Goal: Information Seeking & Learning: Learn about a topic

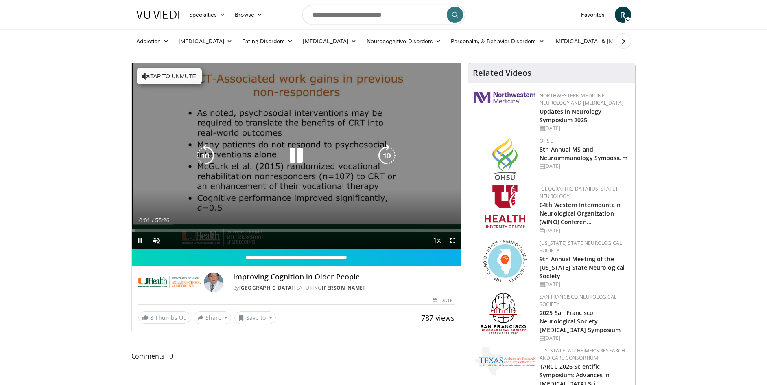
click at [298, 154] on icon "Video Player" at bounding box center [296, 155] width 23 height 23
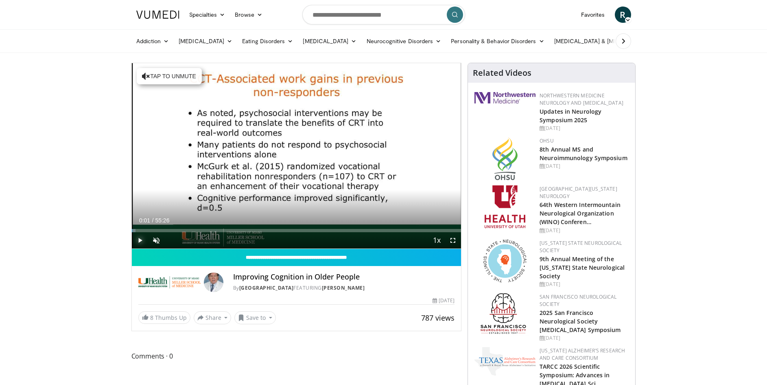
click at [140, 237] on span "Video Player" at bounding box center [140, 240] width 16 height 16
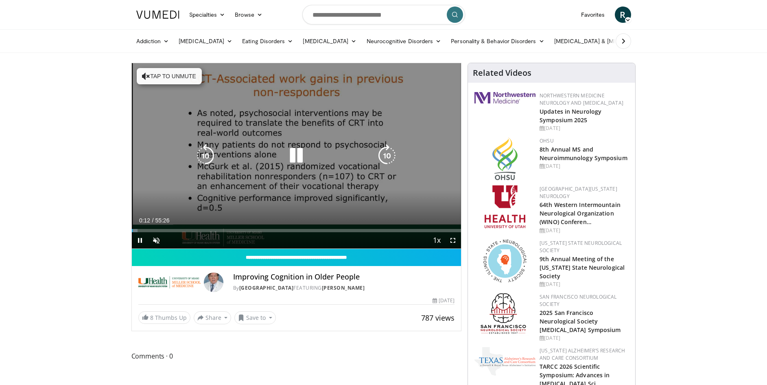
click at [293, 190] on div "10 seconds Tap to unmute" at bounding box center [297, 155] width 330 height 185
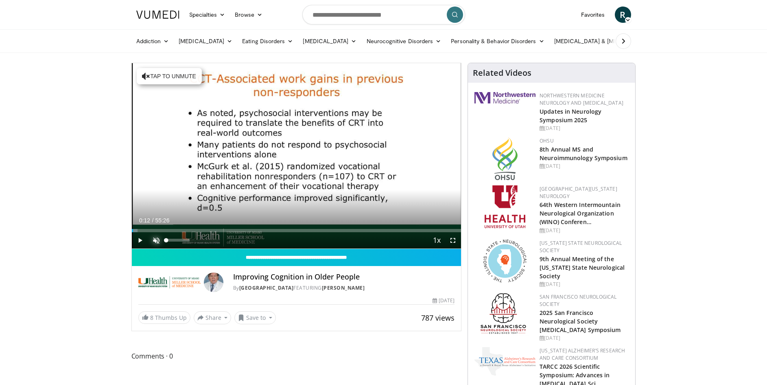
click at [156, 238] on span "Video Player" at bounding box center [156, 240] width 16 height 16
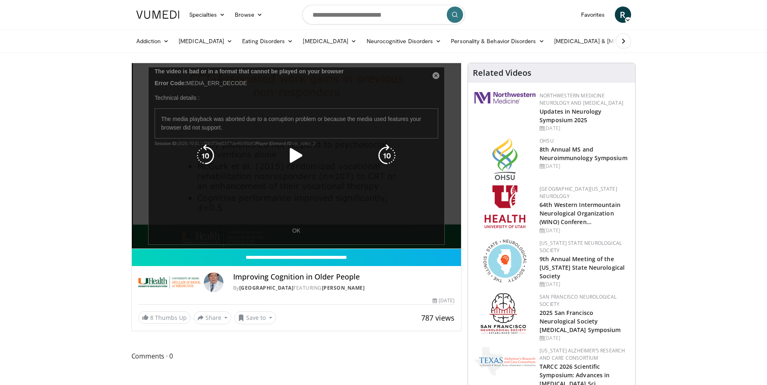
click at [294, 157] on icon "Video Player" at bounding box center [296, 155] width 23 height 23
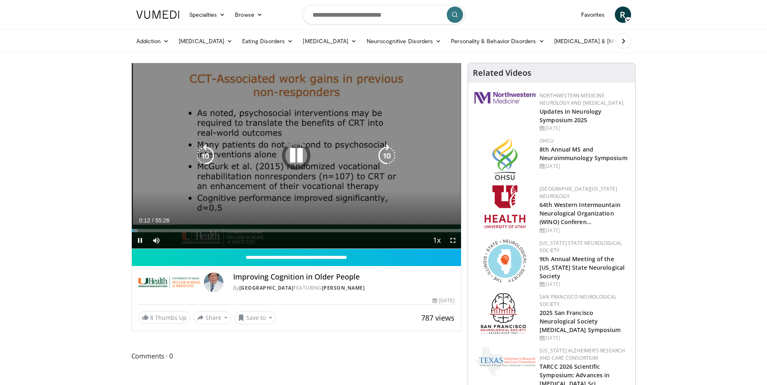
click at [348, 177] on div "10 seconds Tap to unmute" at bounding box center [297, 155] width 330 height 185
click at [299, 159] on icon "Video Player" at bounding box center [296, 155] width 23 height 23
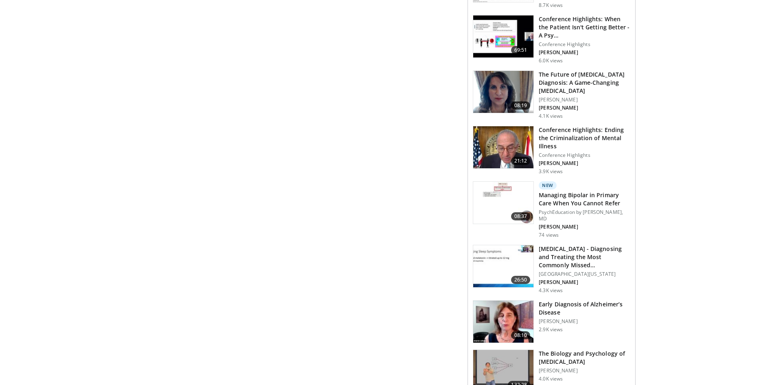
scroll to position [644, 0]
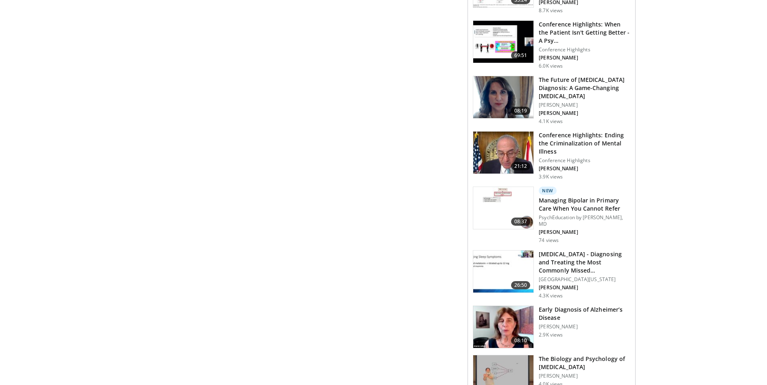
click at [575, 201] on h3 "Managing Bipolar in Primary Care When You Cannot Refer" at bounding box center [585, 204] width 92 height 16
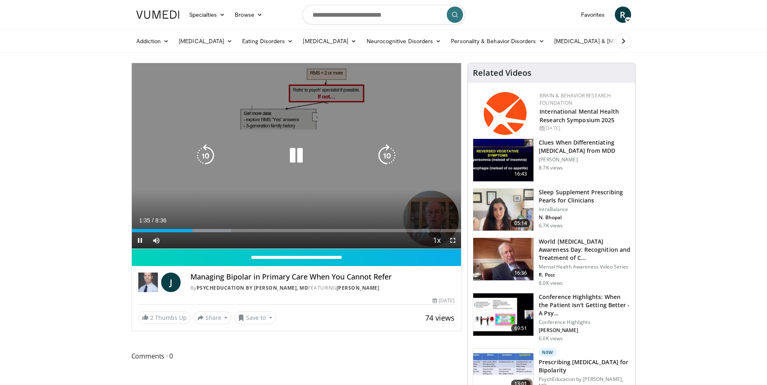
click at [293, 173] on div "10 seconds Tap to unmute" at bounding box center [297, 155] width 330 height 185
click at [297, 153] on icon "Video Player" at bounding box center [296, 155] width 23 height 23
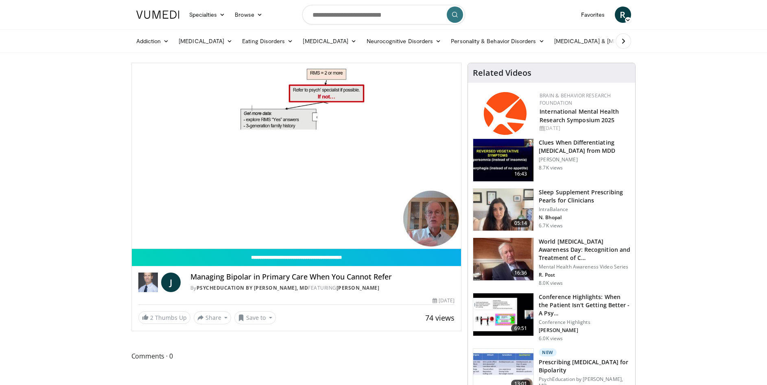
click at [203, 230] on video-js "**********" at bounding box center [297, 156] width 330 height 186
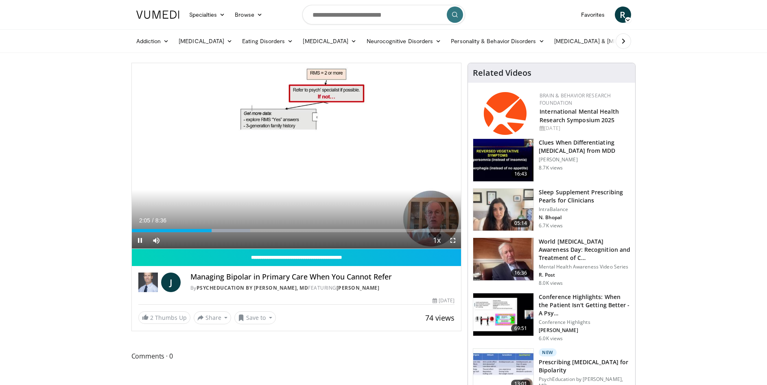
click at [201, 229] on div "2:05" at bounding box center [172, 230] width 80 height 3
click at [202, 230] on div "2:00" at bounding box center [170, 230] width 76 height 3
click at [199, 230] on div "Loaded : 35.95% 1:44 1:44" at bounding box center [297, 230] width 330 height 3
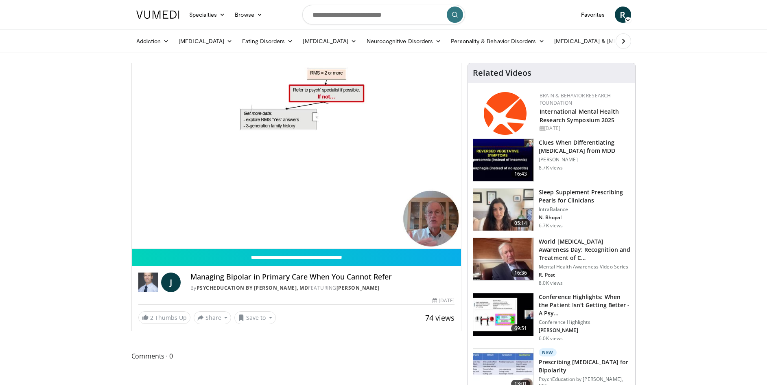
click at [196, 230] on div "10 seconds Tap to unmute" at bounding box center [297, 155] width 330 height 185
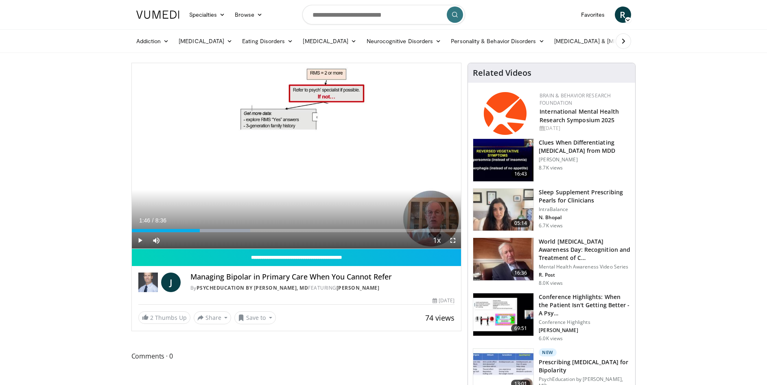
click at [196, 230] on div "1:46" at bounding box center [166, 230] width 68 height 3
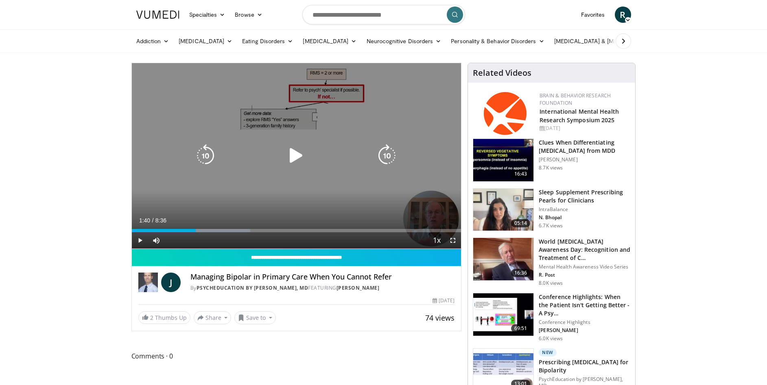
click at [296, 157] on icon "Video Player" at bounding box center [296, 155] width 23 height 23
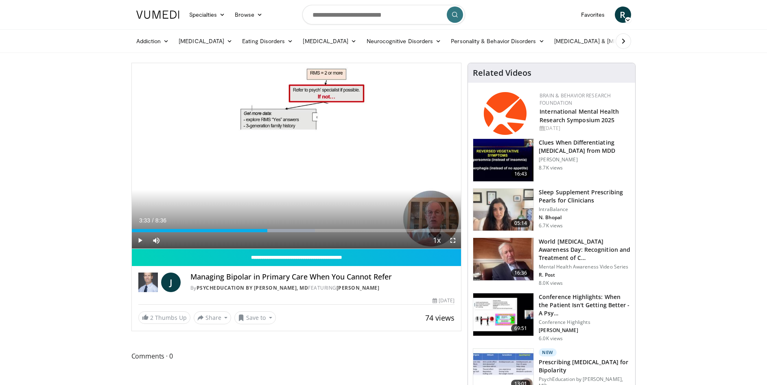
click at [267, 231] on div "3:43" at bounding box center [200, 230] width 136 height 3
click at [258, 229] on div "3:41" at bounding box center [202, 230] width 141 height 3
click at [255, 230] on div "3:18" at bounding box center [195, 230] width 127 height 3
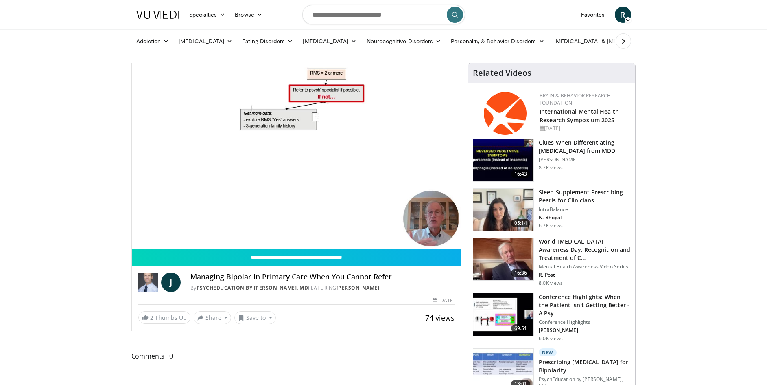
click at [242, 230] on div "10 seconds Tap to unmute" at bounding box center [297, 155] width 330 height 185
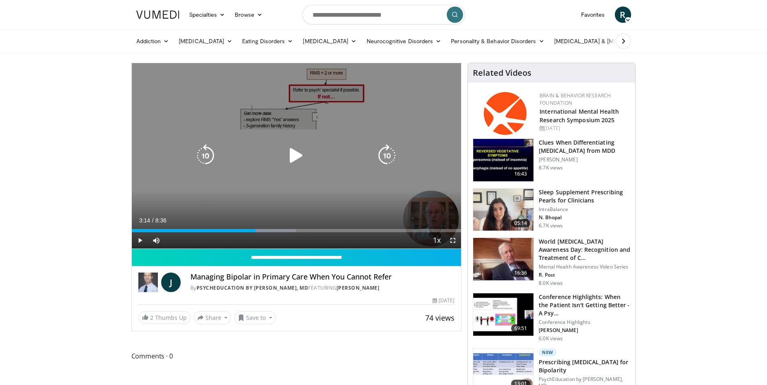
click at [256, 203] on div "10 seconds Tap to unmute" at bounding box center [297, 155] width 330 height 185
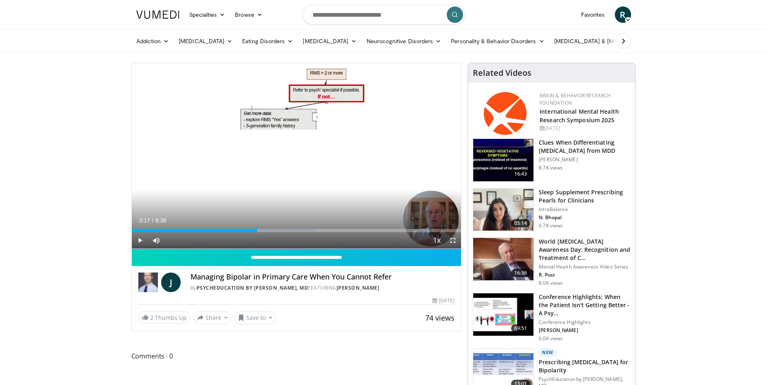
click at [257, 231] on div "3:43" at bounding box center [195, 230] width 126 height 3
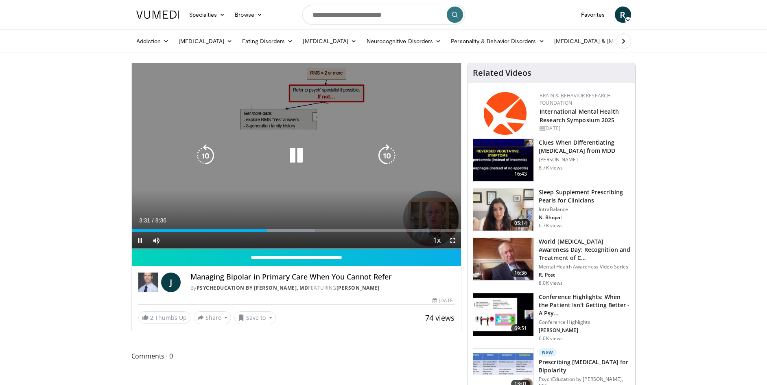
click at [295, 160] on icon "Video Player" at bounding box center [296, 155] width 23 height 23
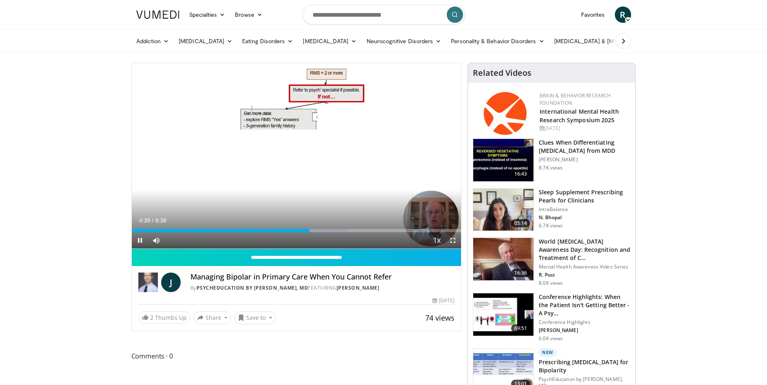
click at [316, 229] on div "Loaded : 66.10% 4:49 4:39" at bounding box center [297, 230] width 330 height 3
click at [341, 230] on div "Loaded : 74.22% 5:28 5:27" at bounding box center [297, 230] width 330 height 3
click at [349, 231] on div "Progress Bar" at bounding box center [353, 230] width 59 height 3
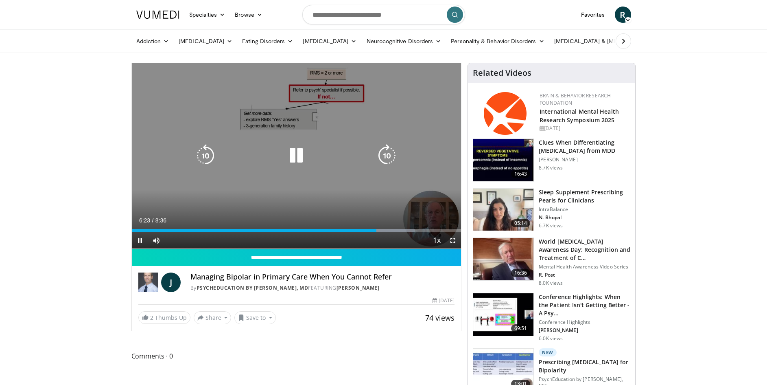
click at [294, 157] on icon "Video Player" at bounding box center [296, 155] width 23 height 23
click at [295, 156] on icon "Video Player" at bounding box center [296, 155] width 23 height 23
click at [322, 171] on div "10 seconds Tap to unmute" at bounding box center [297, 155] width 330 height 185
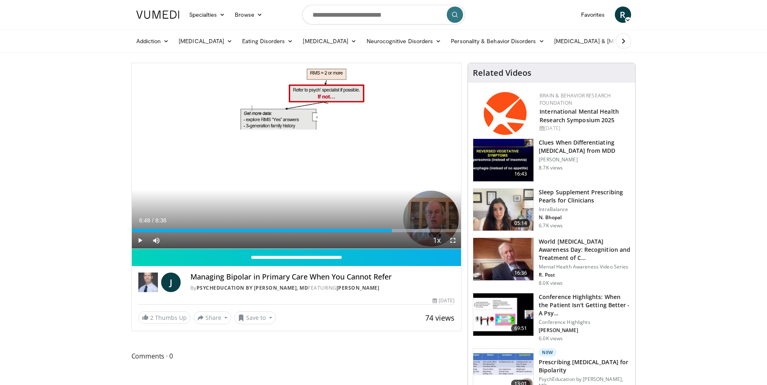
click at [392, 230] on div "Progress Bar" at bounding box center [399, 230] width 59 height 3
click at [398, 230] on div "Loaded : 91.61% 6:57 6:48" at bounding box center [297, 230] width 330 height 3
click at [409, 229] on div "Loaded : 95.09% 7:14 7:14" at bounding box center [297, 230] width 330 height 3
click at [416, 230] on div "Loaded : 97.41% 7:26 7:25" at bounding box center [297, 230] width 330 height 3
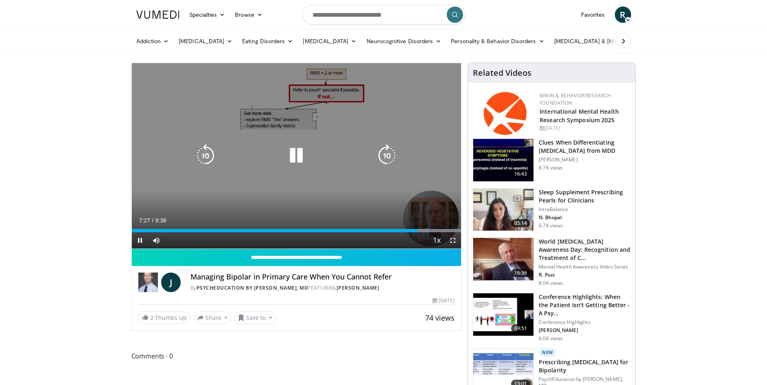
click at [300, 157] on icon "Video Player" at bounding box center [296, 155] width 23 height 23
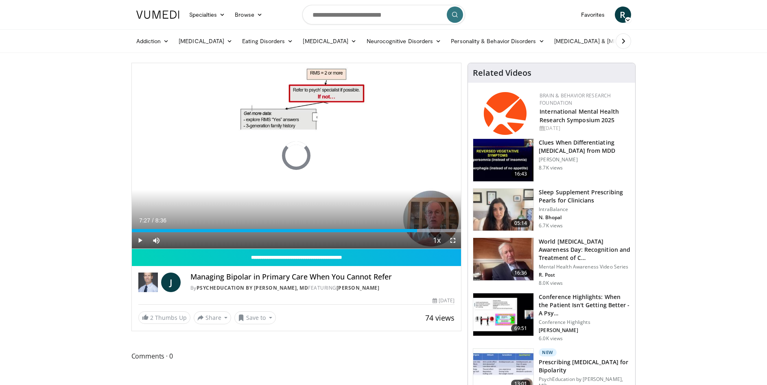
click at [424, 229] on div "Progress Bar" at bounding box center [426, 230] width 59 height 3
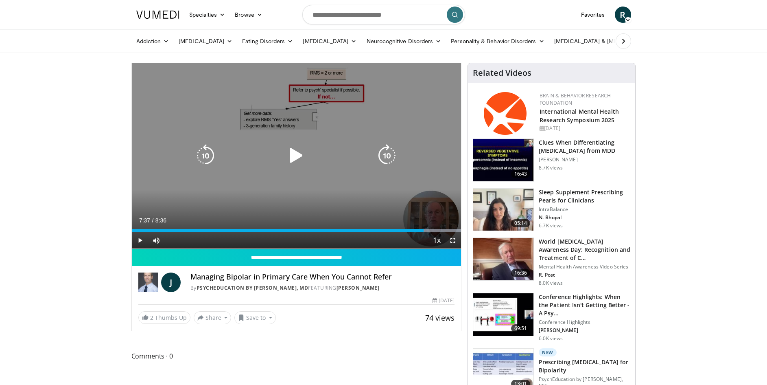
click at [298, 156] on icon "Video Player" at bounding box center [296, 155] width 23 height 23
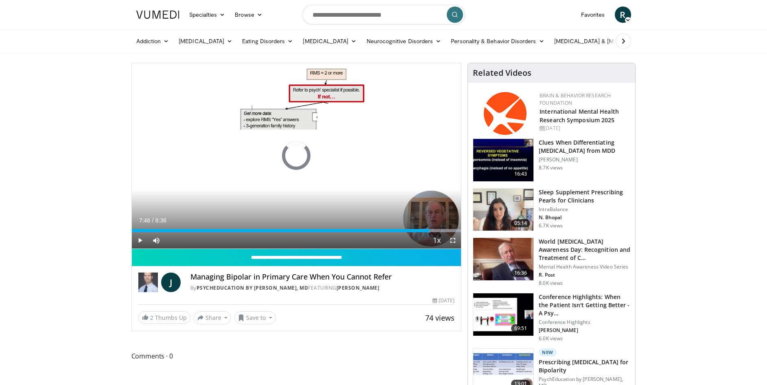
click at [437, 230] on div "Loaded : 100.00% 7:59 7:46" at bounding box center [297, 230] width 330 height 3
click at [448, 230] on div "Loaded : 100.00% 8:16 8:16" at bounding box center [297, 230] width 330 height 3
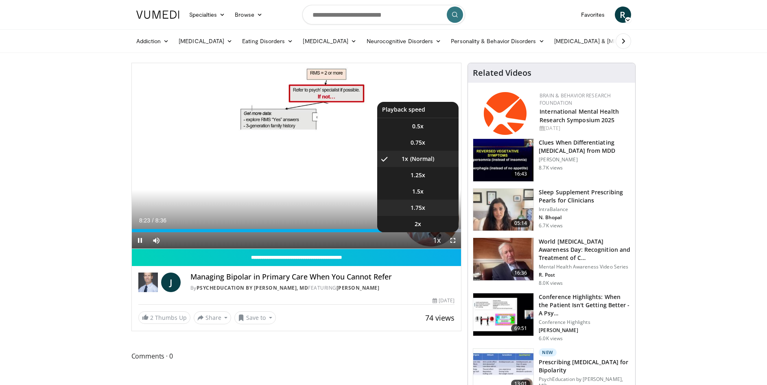
click at [402, 214] on li "1.75x" at bounding box center [417, 207] width 81 height 16
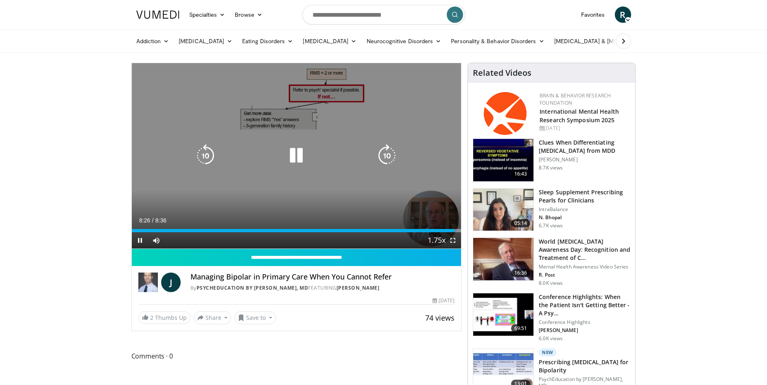
click at [295, 155] on icon "Video Player" at bounding box center [296, 155] width 23 height 23
click at [295, 153] on icon "Video Player" at bounding box center [296, 155] width 23 height 23
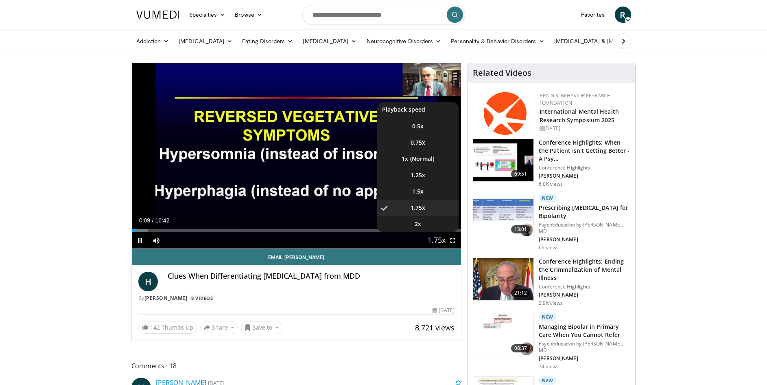
click at [438, 238] on span "Video Player" at bounding box center [436, 240] width 11 height 16
click at [438, 238] on video-js "**********" at bounding box center [297, 156] width 330 height 186
click at [418, 196] on li "1.5x" at bounding box center [417, 191] width 81 height 16
click at [435, 236] on span "Video Player" at bounding box center [436, 240] width 11 height 16
click at [418, 158] on li "1x" at bounding box center [417, 159] width 81 height 16
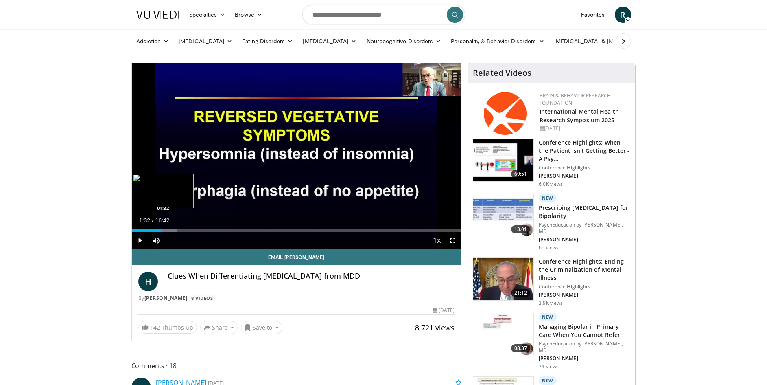
click at [162, 231] on div "Loaded : 13.85% 01:32 01:32" at bounding box center [297, 230] width 330 height 3
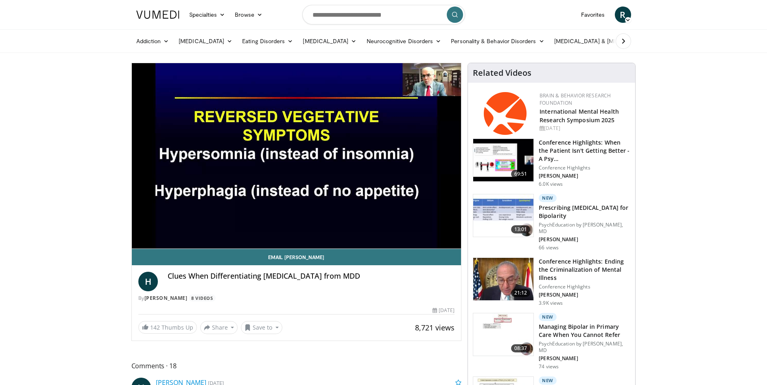
click at [166, 231] on div "10 seconds Tap to unmute" at bounding box center [297, 155] width 330 height 185
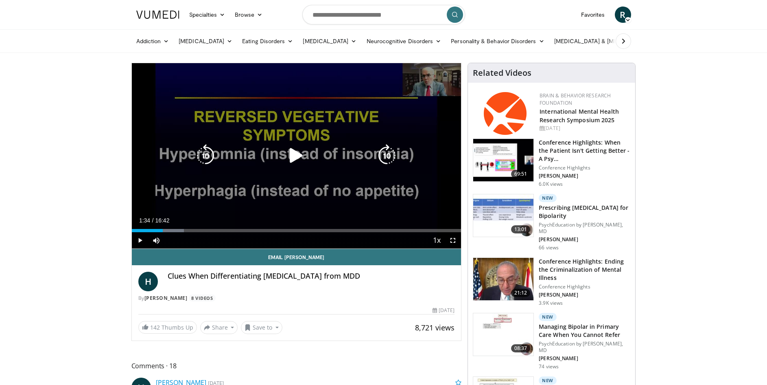
click at [291, 151] on icon "Video Player" at bounding box center [296, 155] width 23 height 23
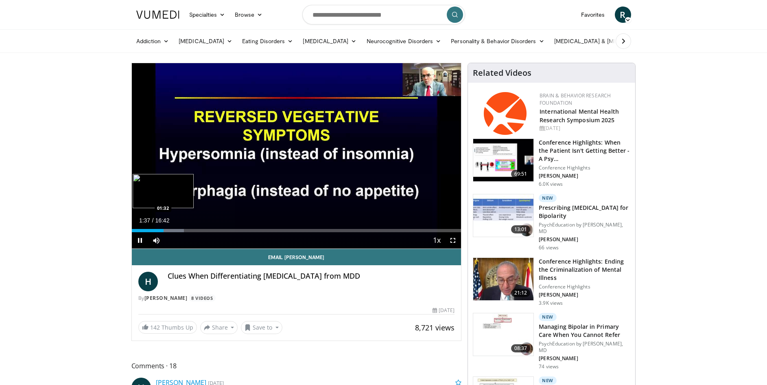
click at [162, 230] on div "01:37" at bounding box center [148, 230] width 32 height 3
click at [156, 233] on span "Video Player" at bounding box center [156, 240] width 16 height 16
click at [155, 230] on div "Loaded : 15.82% 01:14 01:14" at bounding box center [297, 230] width 330 height 3
click at [151, 231] on div "00:59" at bounding box center [144, 230] width 24 height 3
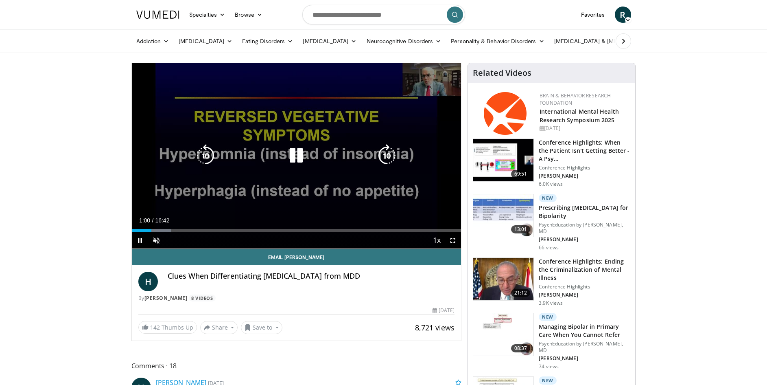
click at [202, 198] on div "10 seconds Tap to unmute" at bounding box center [297, 155] width 330 height 185
click at [298, 159] on icon "Video Player" at bounding box center [296, 155] width 23 height 23
click at [339, 200] on div "10 seconds Tap to unmute" at bounding box center [297, 155] width 330 height 185
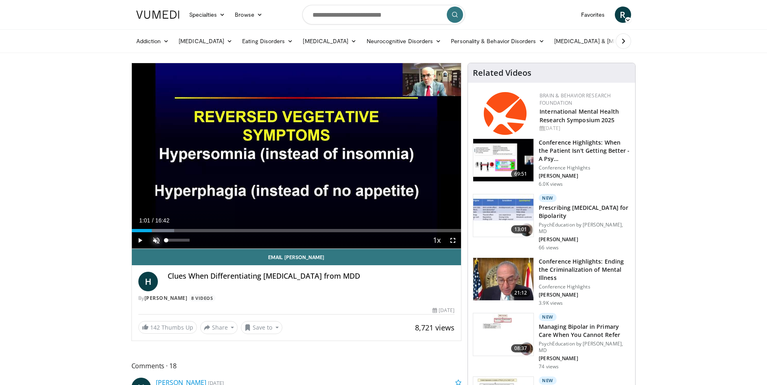
click at [158, 240] on span "Video Player" at bounding box center [156, 240] width 16 height 16
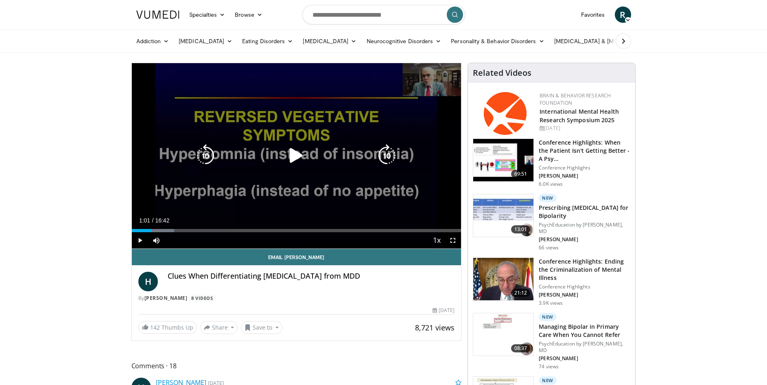
click at [295, 154] on icon "Video Player" at bounding box center [296, 155] width 23 height 23
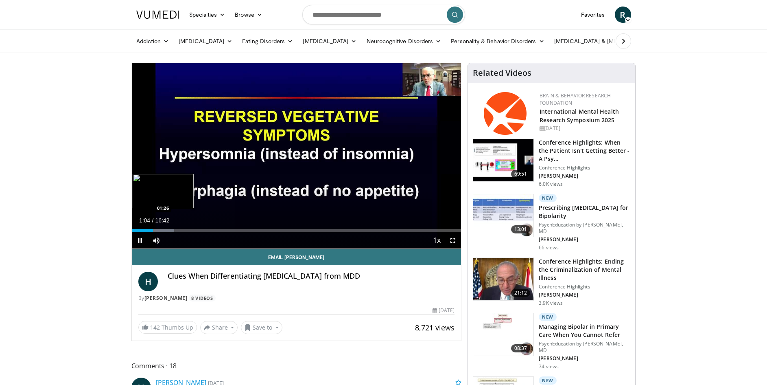
click at [159, 231] on div "Progress Bar" at bounding box center [161, 230] width 26 height 3
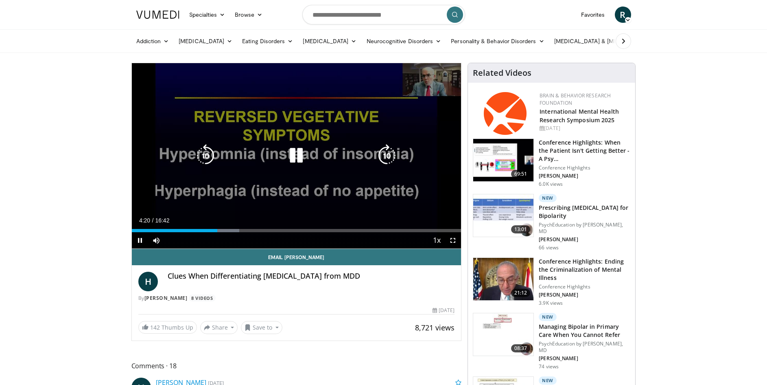
click at [272, 197] on div "10 seconds Tap to unmute" at bounding box center [297, 155] width 330 height 185
click at [292, 194] on div "10 seconds Tap to unmute" at bounding box center [297, 155] width 330 height 185
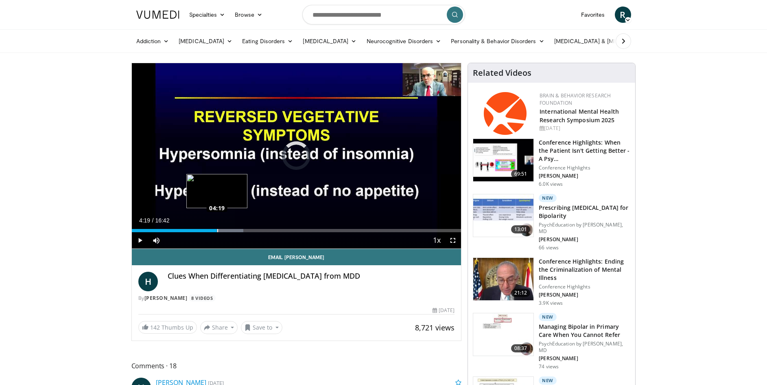
click at [217, 231] on div "Loaded : 33.91% 04:19 04:19" at bounding box center [297, 230] width 330 height 3
click at [252, 229] on div "Loaded : 40.56% 05:43 06:06" at bounding box center [297, 230] width 330 height 3
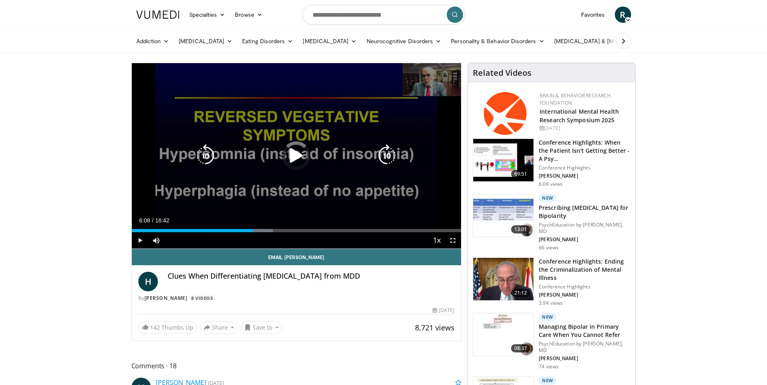
click at [259, 227] on div "Loaded : 42.89% 06:08 06:27" at bounding box center [297, 228] width 330 height 8
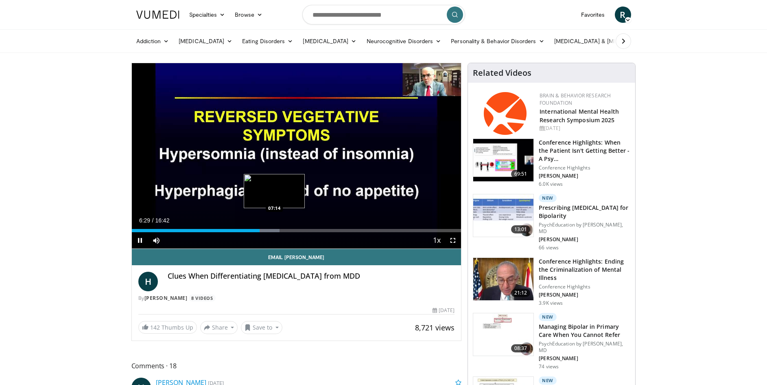
click at [273, 228] on div "Loaded : 44.89% 06:29 07:14" at bounding box center [297, 228] width 330 height 8
click at [269, 229] on div "07:12" at bounding box center [203, 230] width 142 height 3
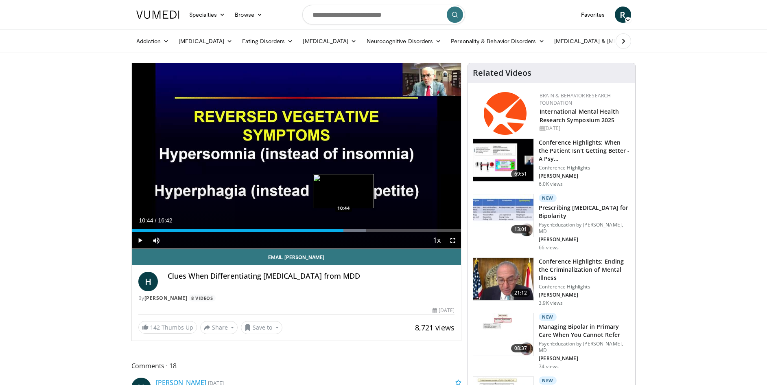
click at [343, 232] on div "10:44" at bounding box center [238, 230] width 212 height 3
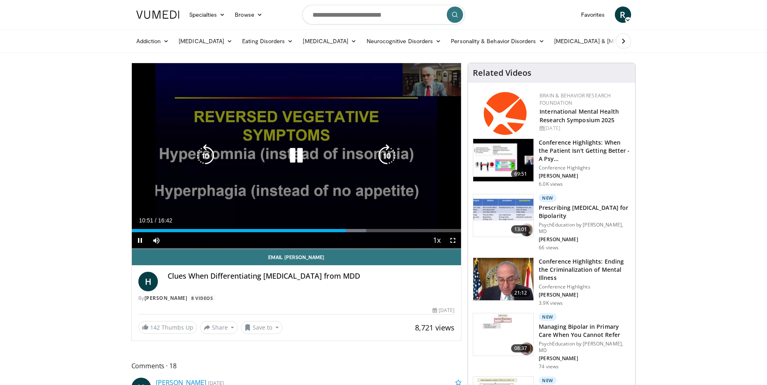
click at [240, 177] on div "10 seconds Tap to unmute" at bounding box center [297, 155] width 330 height 185
click at [294, 157] on icon "Video Player" at bounding box center [296, 155] width 23 height 23
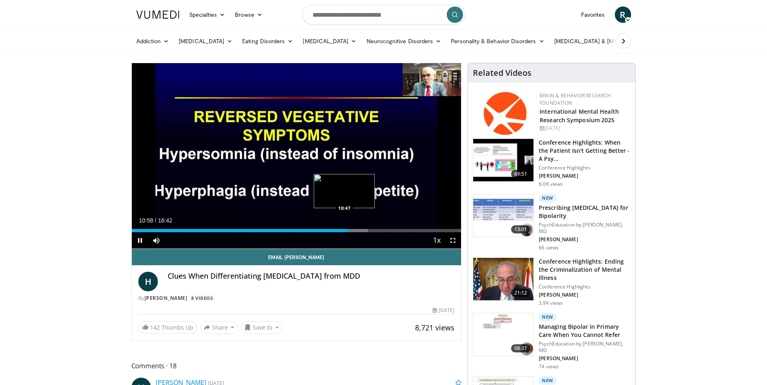
click at [344, 231] on div "10:59" at bounding box center [240, 230] width 216 height 3
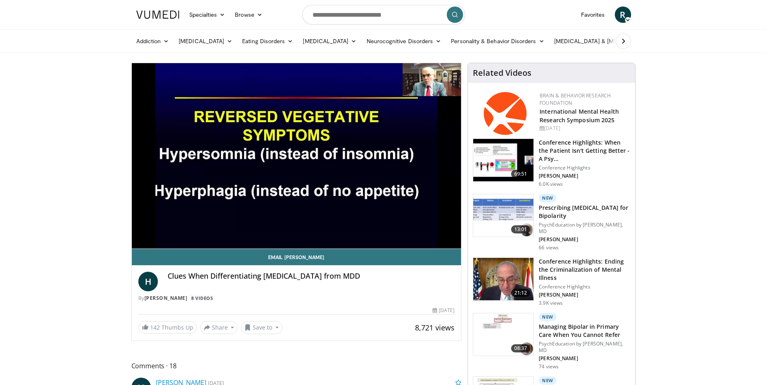
click at [344, 231] on div "10 seconds Tap to unmute" at bounding box center [297, 155] width 330 height 185
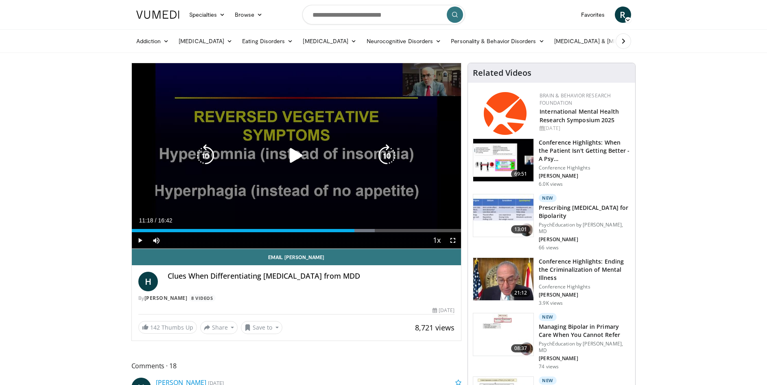
click at [316, 189] on div "10 seconds Tap to unmute" at bounding box center [297, 155] width 330 height 185
click at [339, 174] on div "10 seconds Tap to unmute" at bounding box center [297, 155] width 330 height 185
click at [324, 174] on div "10 seconds Tap to unmute" at bounding box center [297, 155] width 330 height 185
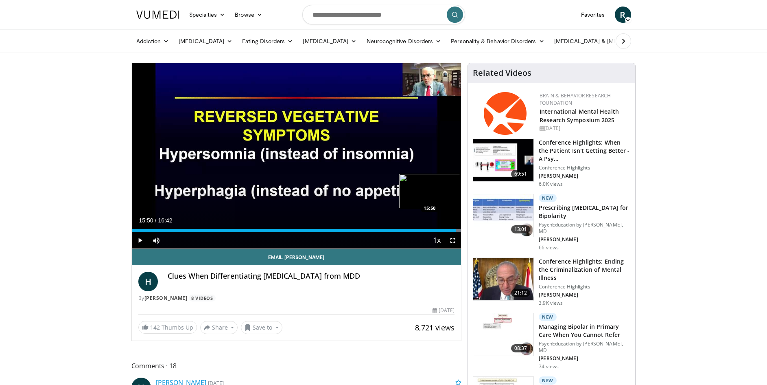
click at [444, 230] on div "15:50" at bounding box center [294, 230] width 324 height 3
click at [451, 230] on div "16:30" at bounding box center [295, 230] width 326 height 3
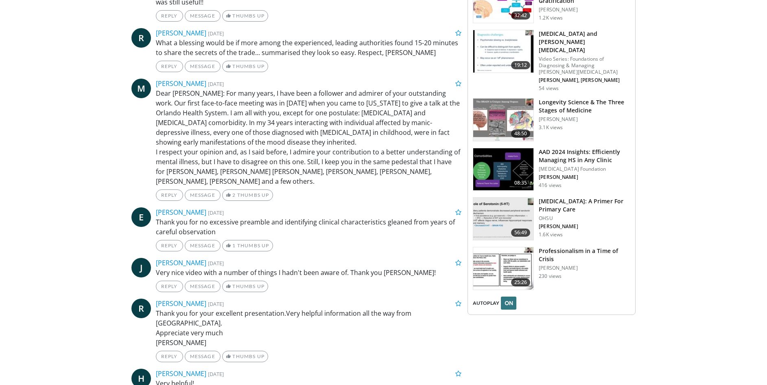
scroll to position [1027, 0]
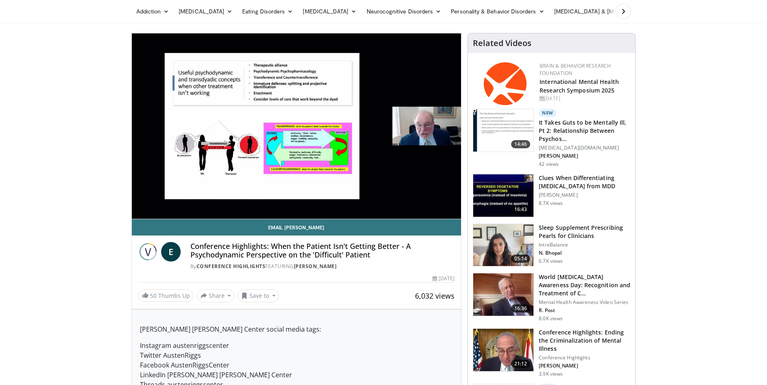
scroll to position [18, 0]
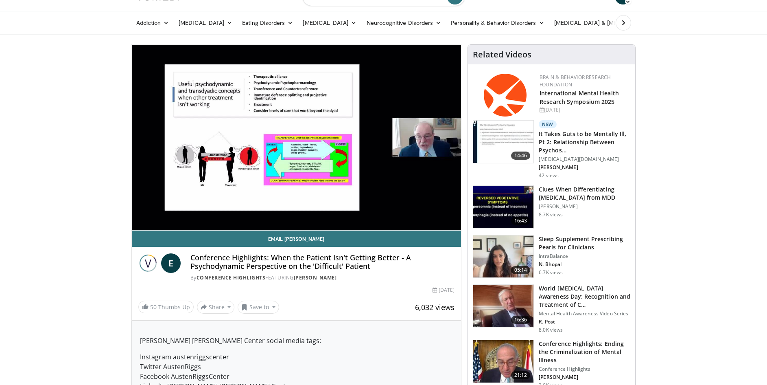
click at [588, 193] on h3 "Clues When Differentiating [MEDICAL_DATA] from MDD" at bounding box center [585, 193] width 92 height 16
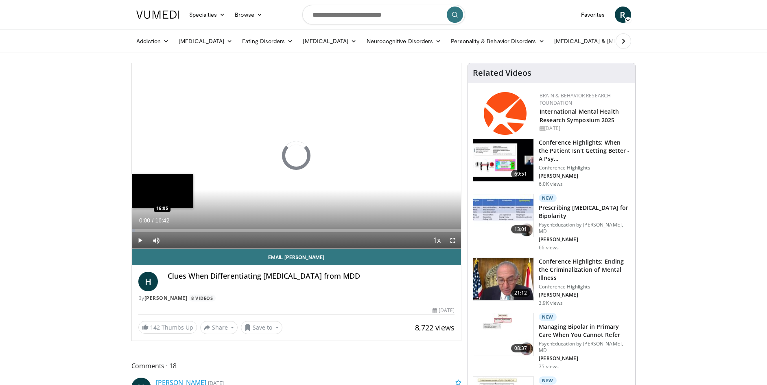
click at [449, 230] on div "Loaded : 0.98% 00:00 16:05" at bounding box center [297, 230] width 330 height 3
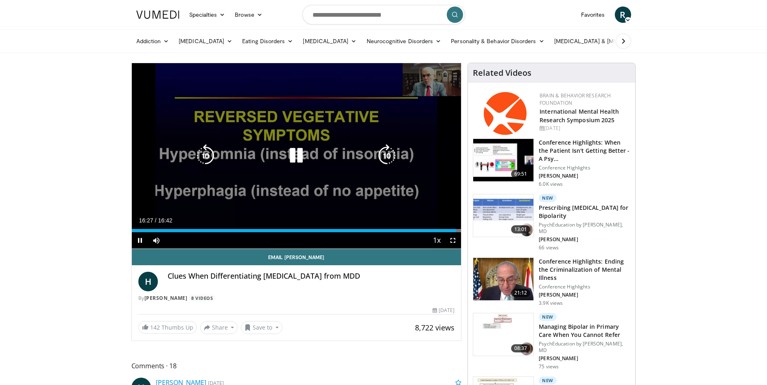
click at [319, 188] on div "10 seconds Tap to unmute" at bounding box center [297, 155] width 330 height 185
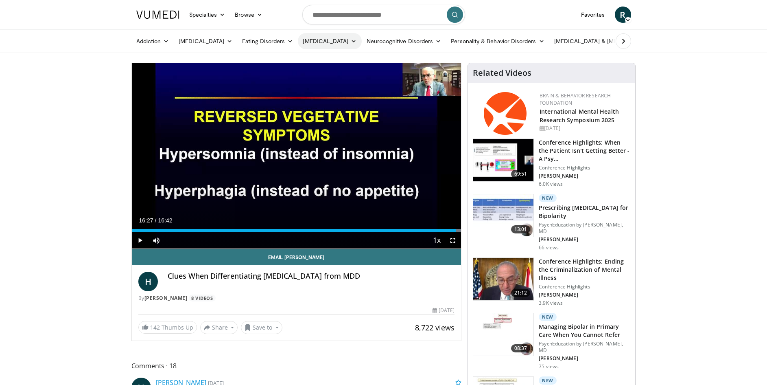
click at [346, 43] on link "[MEDICAL_DATA]" at bounding box center [329, 41] width 63 height 16
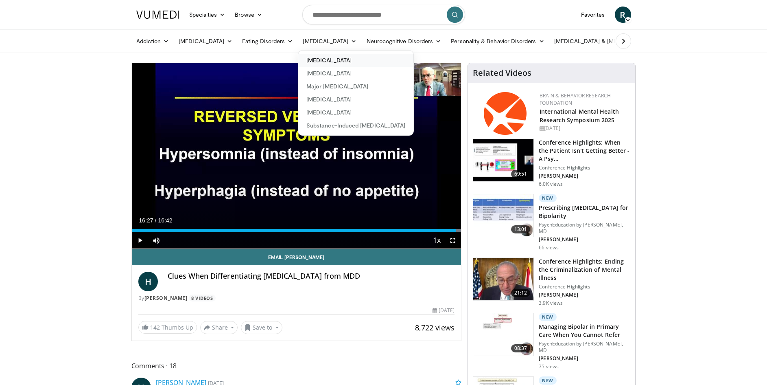
click at [341, 60] on link "[MEDICAL_DATA]" at bounding box center [355, 60] width 115 height 13
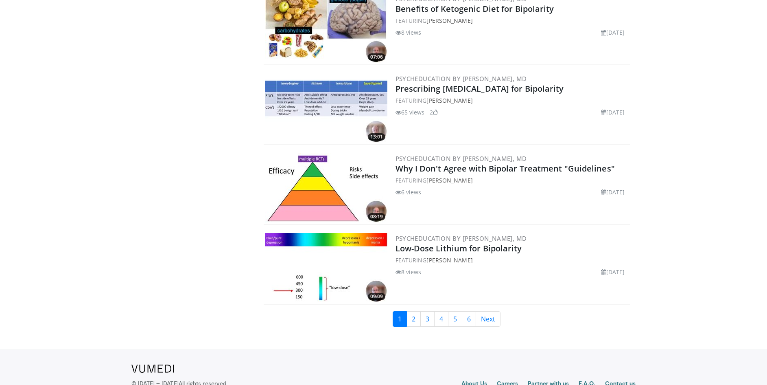
scroll to position [1802, 0]
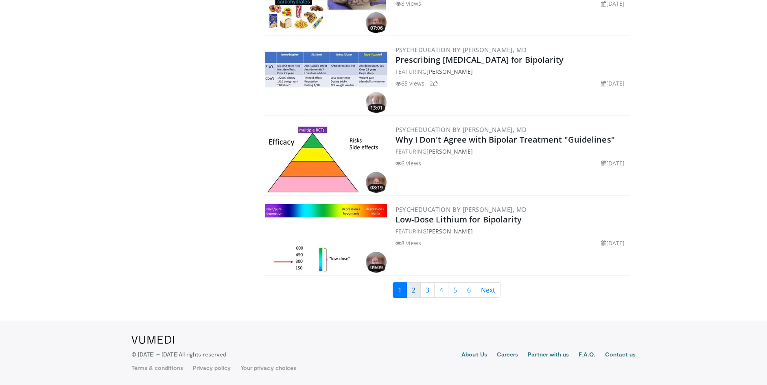
click at [415, 291] on link "2" at bounding box center [413, 289] width 14 height 15
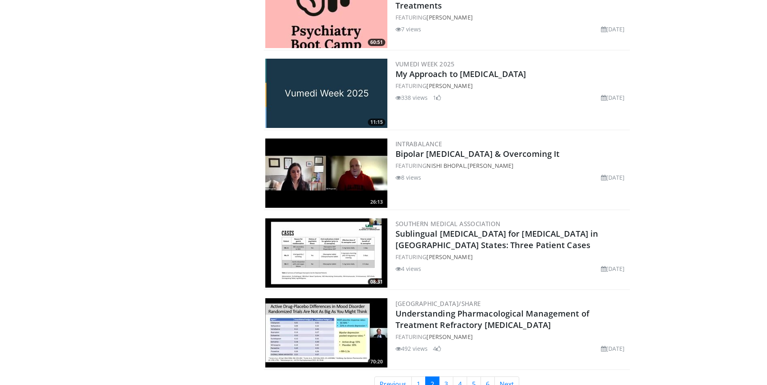
scroll to position [1704, 0]
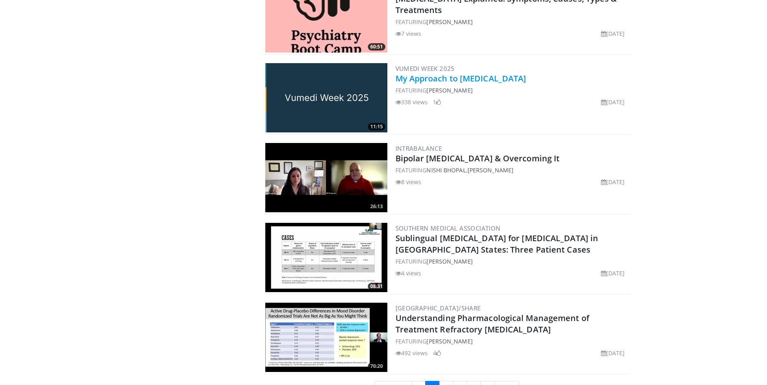
click at [439, 73] on link "My Approach to [MEDICAL_DATA]" at bounding box center [460, 78] width 131 height 11
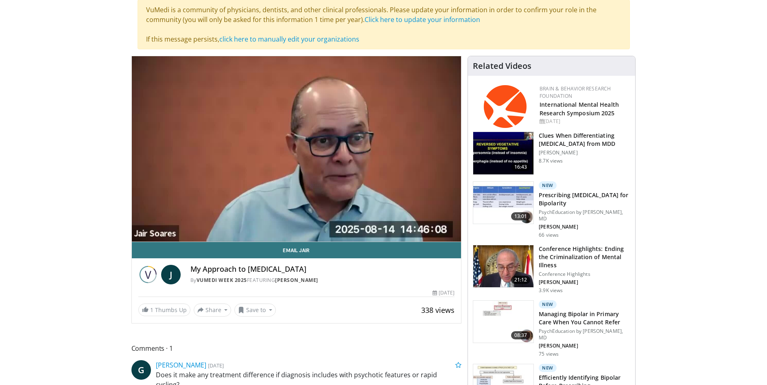
scroll to position [53, 0]
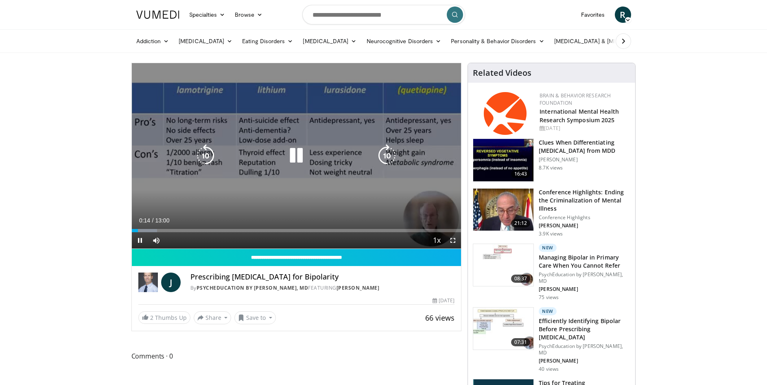
click at [363, 136] on div "10 seconds Tap to unmute" at bounding box center [297, 155] width 330 height 185
